Goal: Task Accomplishment & Management: Use online tool/utility

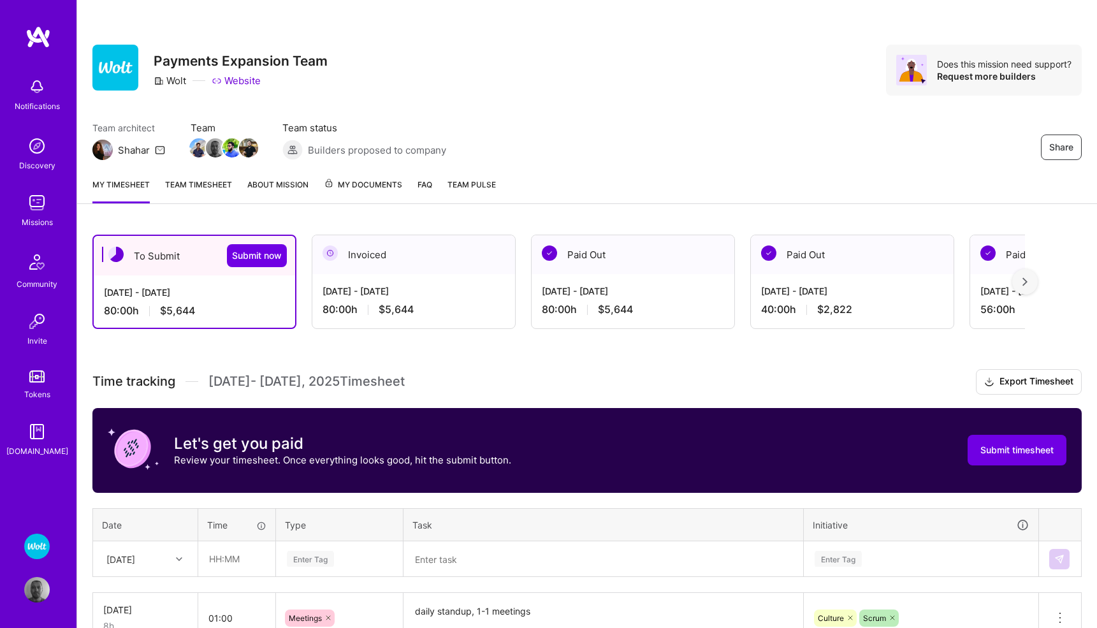
click at [41, 205] on img at bounding box center [37, 203] width 26 height 26
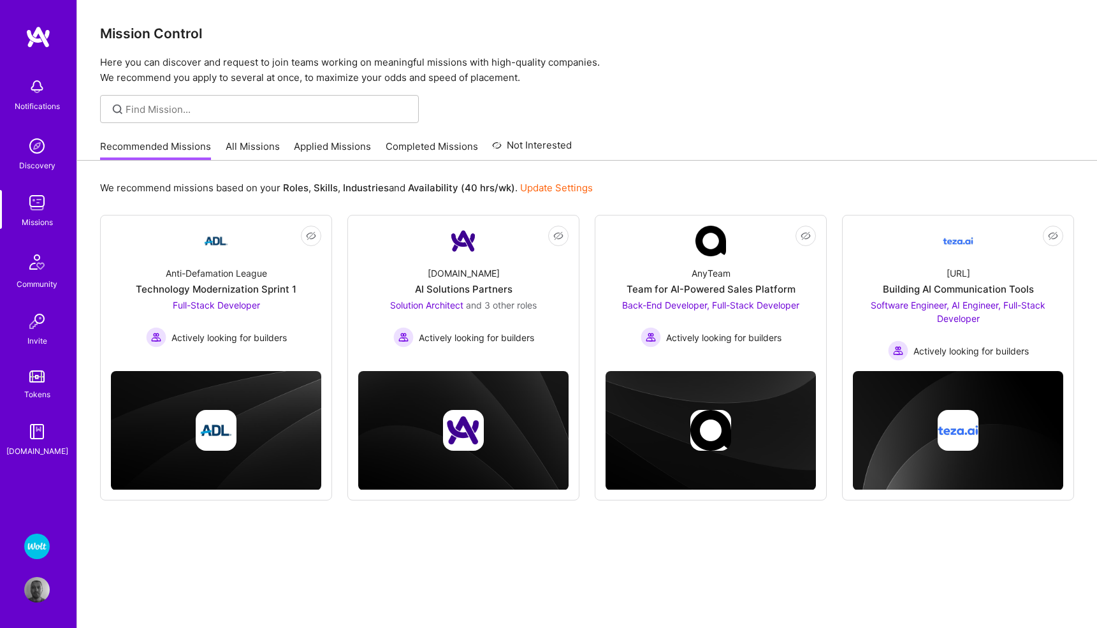
click at [33, 541] on img at bounding box center [37, 547] width 26 height 26
